Goal: Navigation & Orientation: Go to known website

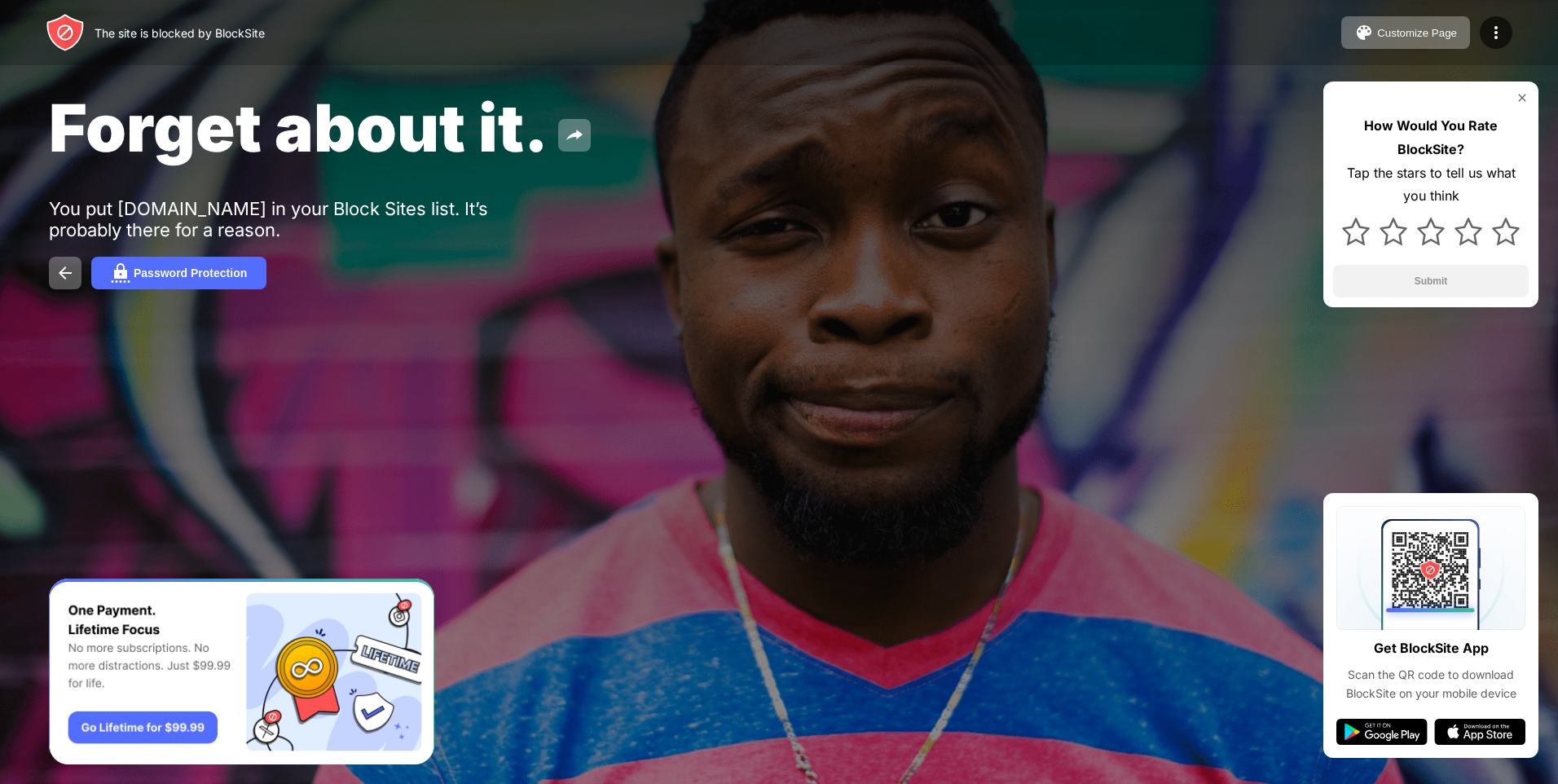
click at [1520, 91] on img at bounding box center [1522, 98] width 13 height 13
